Goal: Ask a question

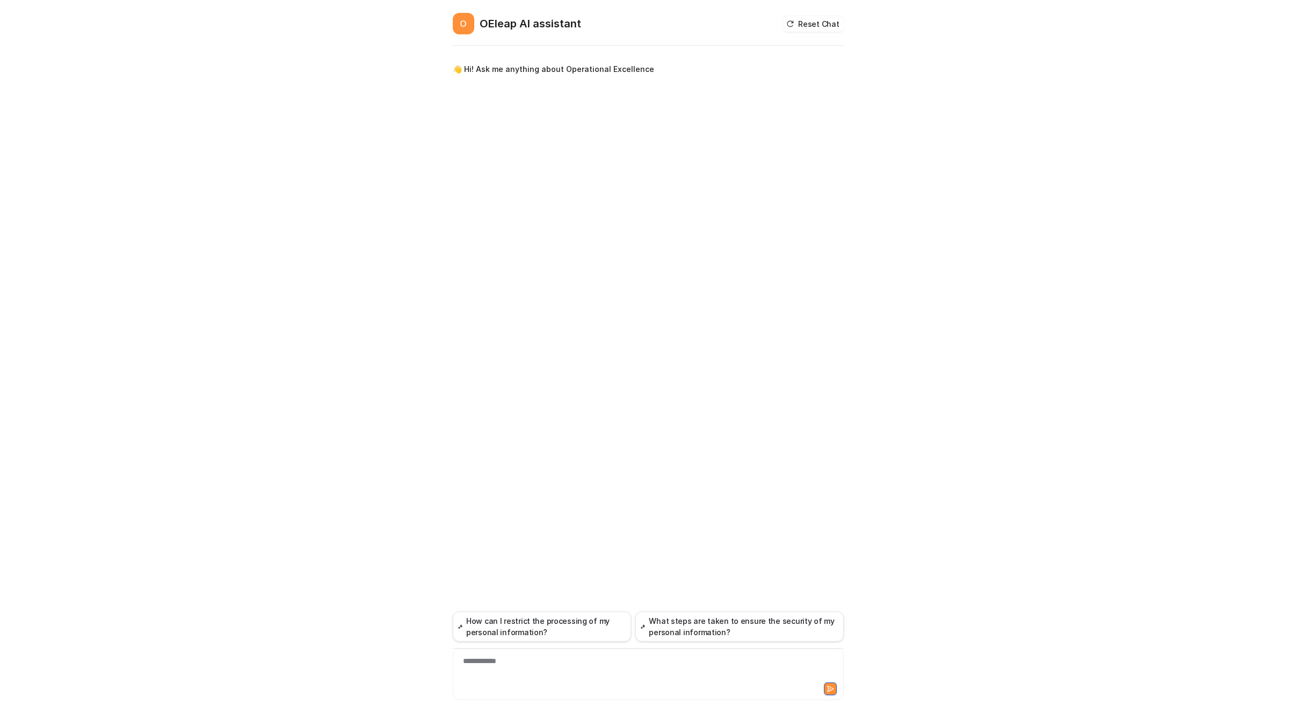
click at [1132, 95] on div "**********" at bounding box center [648, 356] width 1296 height 713
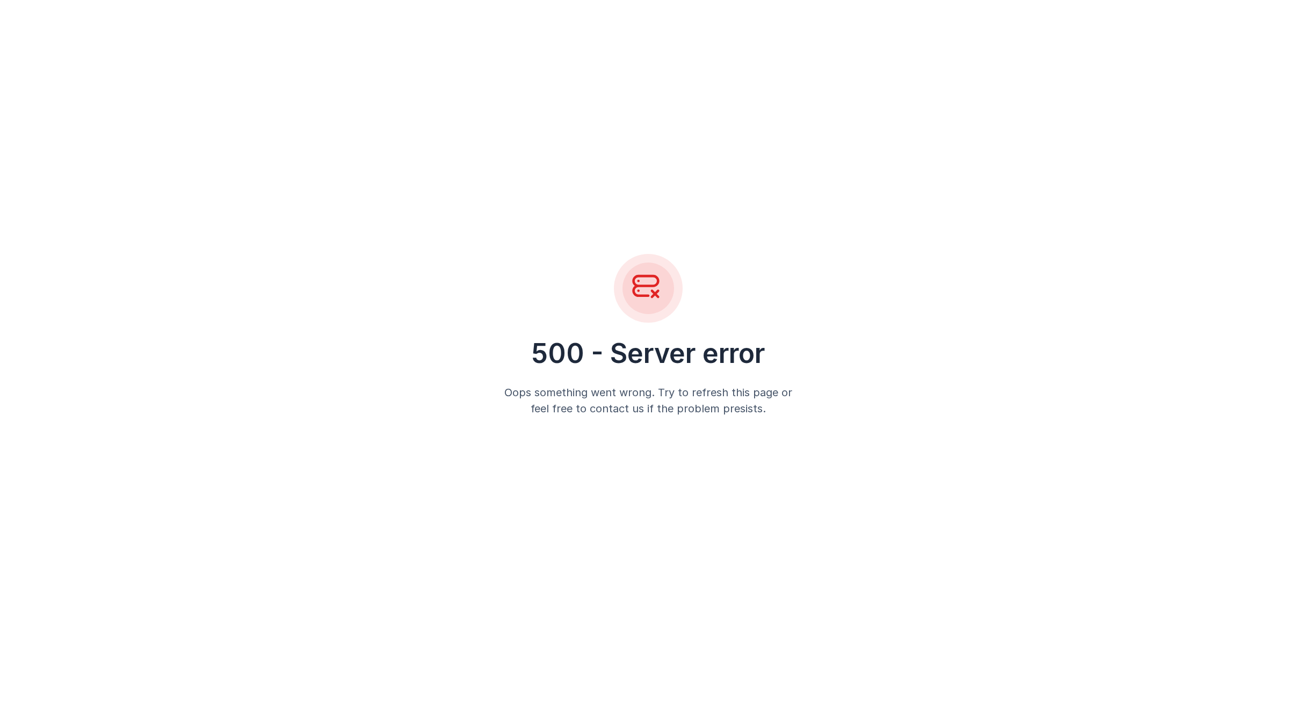
click at [1033, 79] on div "500 - Server error Oops something went wrong. Try to refresh this page or feel …" at bounding box center [648, 335] width 1296 height 670
click at [1173, 69] on div "500 - Server error Oops something went wrong. Try to refresh this page or feel …" at bounding box center [648, 335] width 1296 height 670
